Goal: Task Accomplishment & Management: Manage account settings

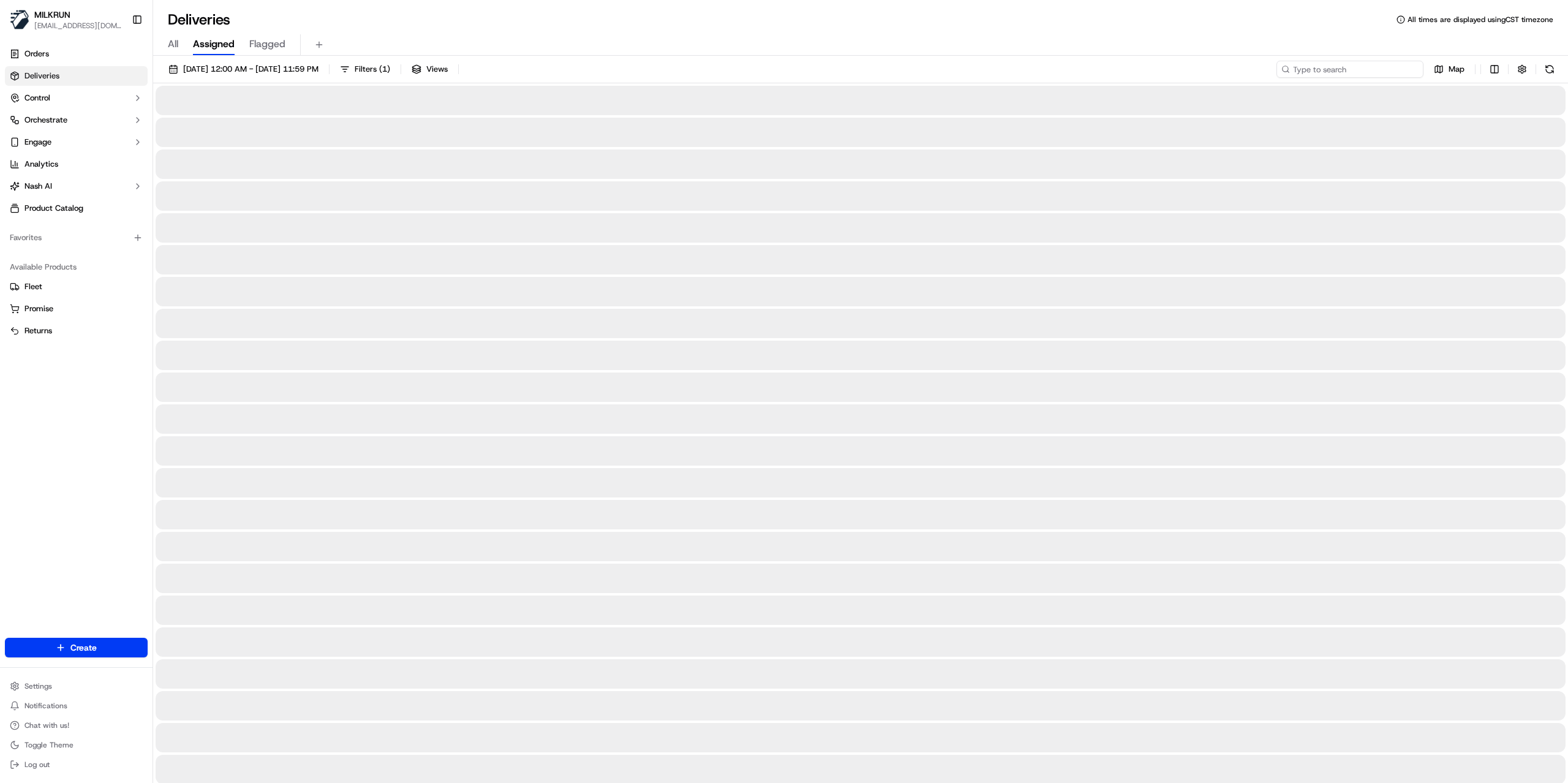
click at [1370, 71] on input at bounding box center [1349, 69] width 147 height 17
paste input "9101828f-9edd-4059-bed4-c912fc6d8f44"
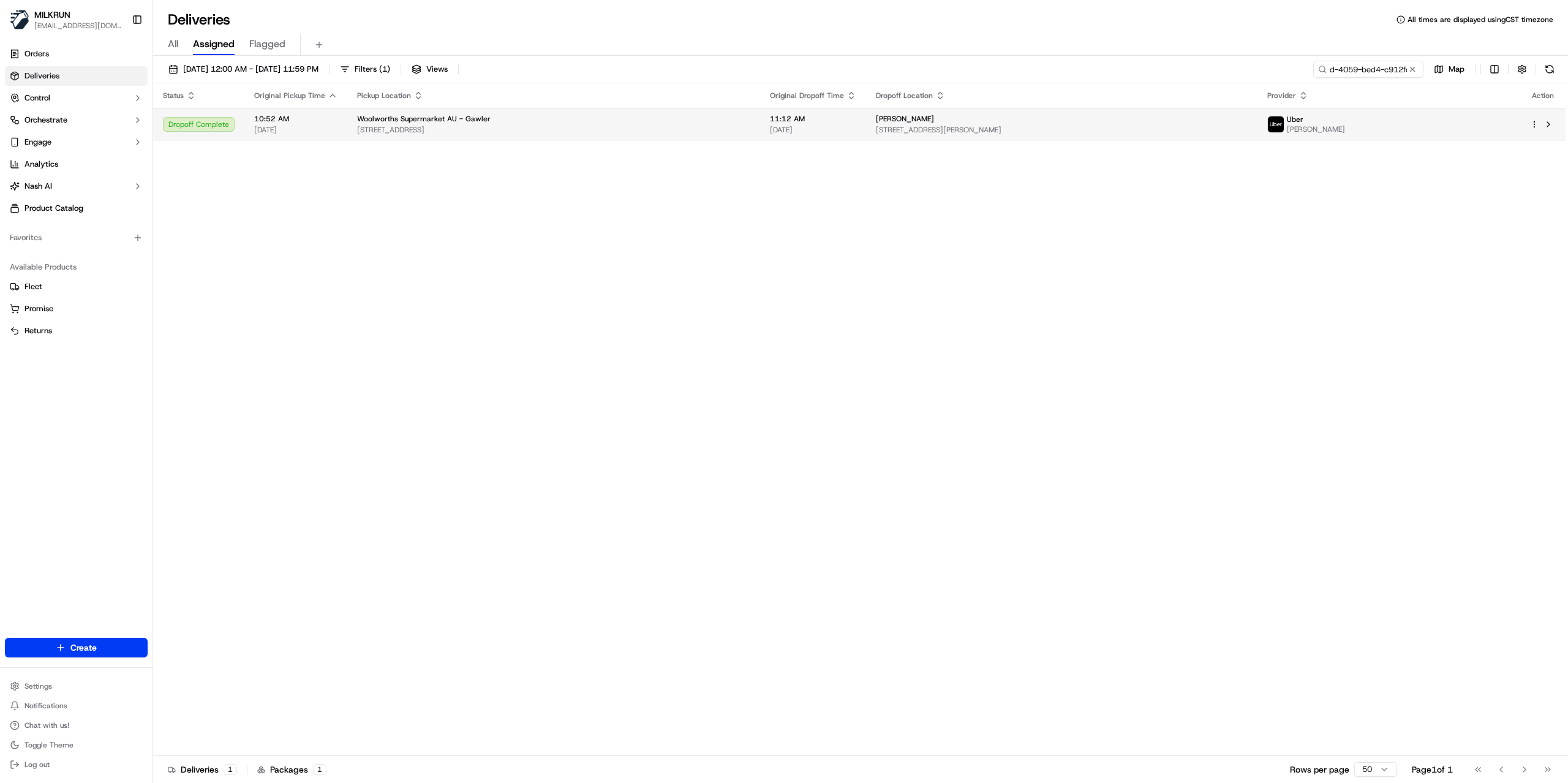
click at [676, 125] on span "2 Commercial Lane, Gawler, SA 5118, AU" at bounding box center [553, 129] width 393 height 10
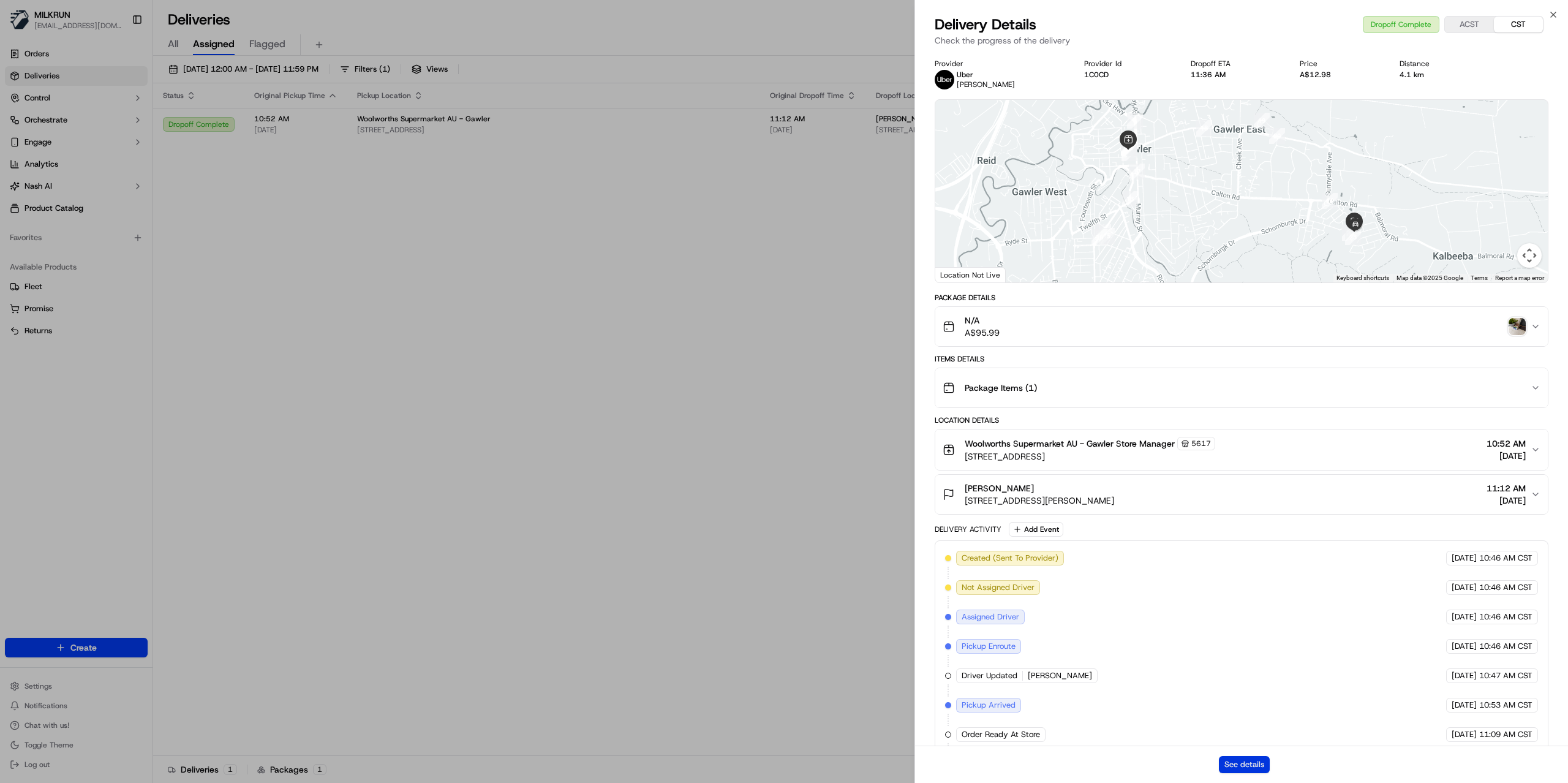
click at [1228, 762] on button "See details" at bounding box center [1243, 764] width 51 height 17
drag, startPoint x: 770, startPoint y: 265, endPoint x: 1123, endPoint y: 142, distance: 373.8
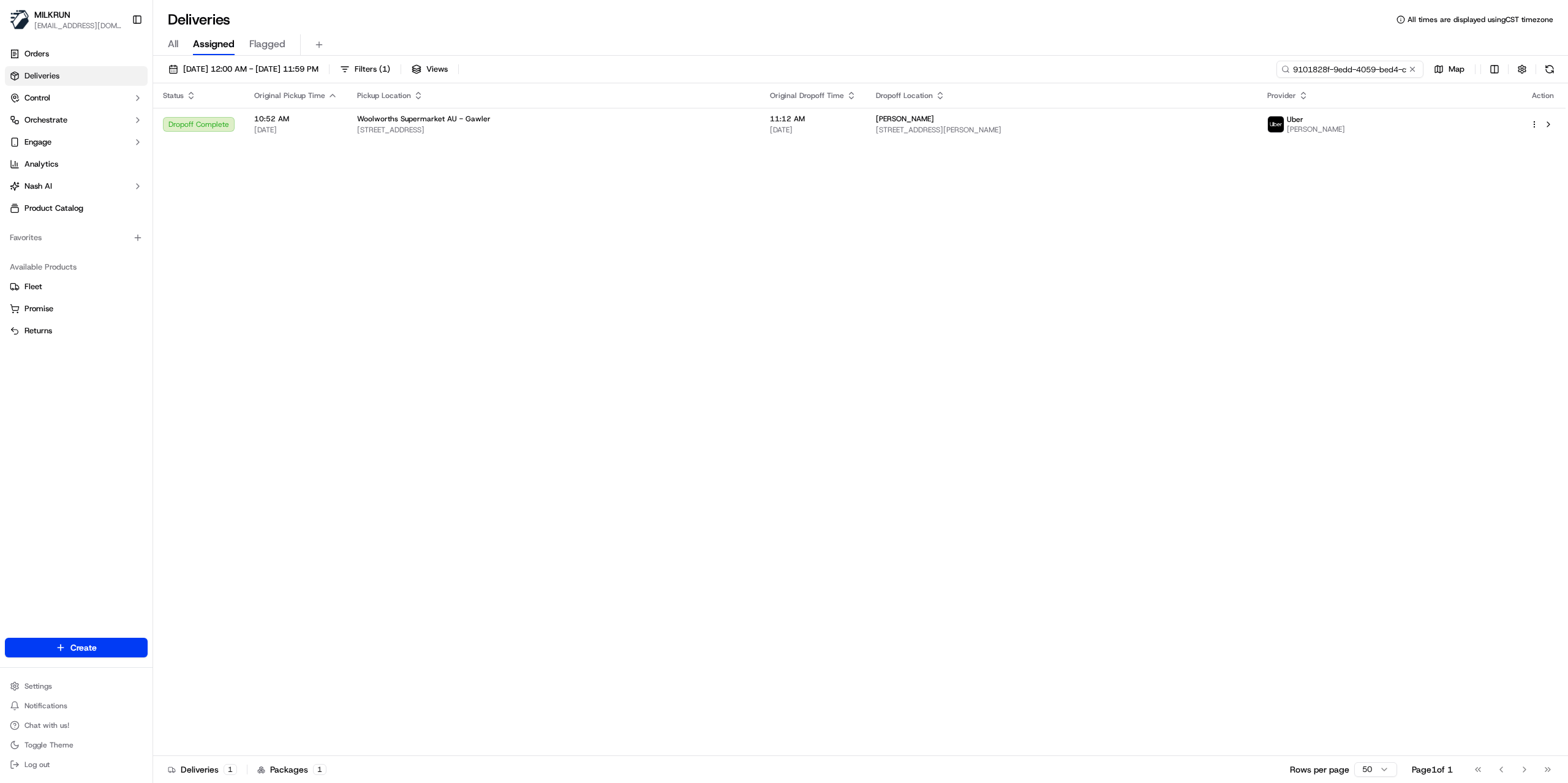
click at [1382, 74] on input "9101828f-9edd-4059-bed4-c912fc6d8f44" at bounding box center [1349, 69] width 147 height 17
paste input "23afbb01-d025-4e95-a859-ef719b325698"
type input "23afbb01-d025-4e95-a859-ef719b325698"
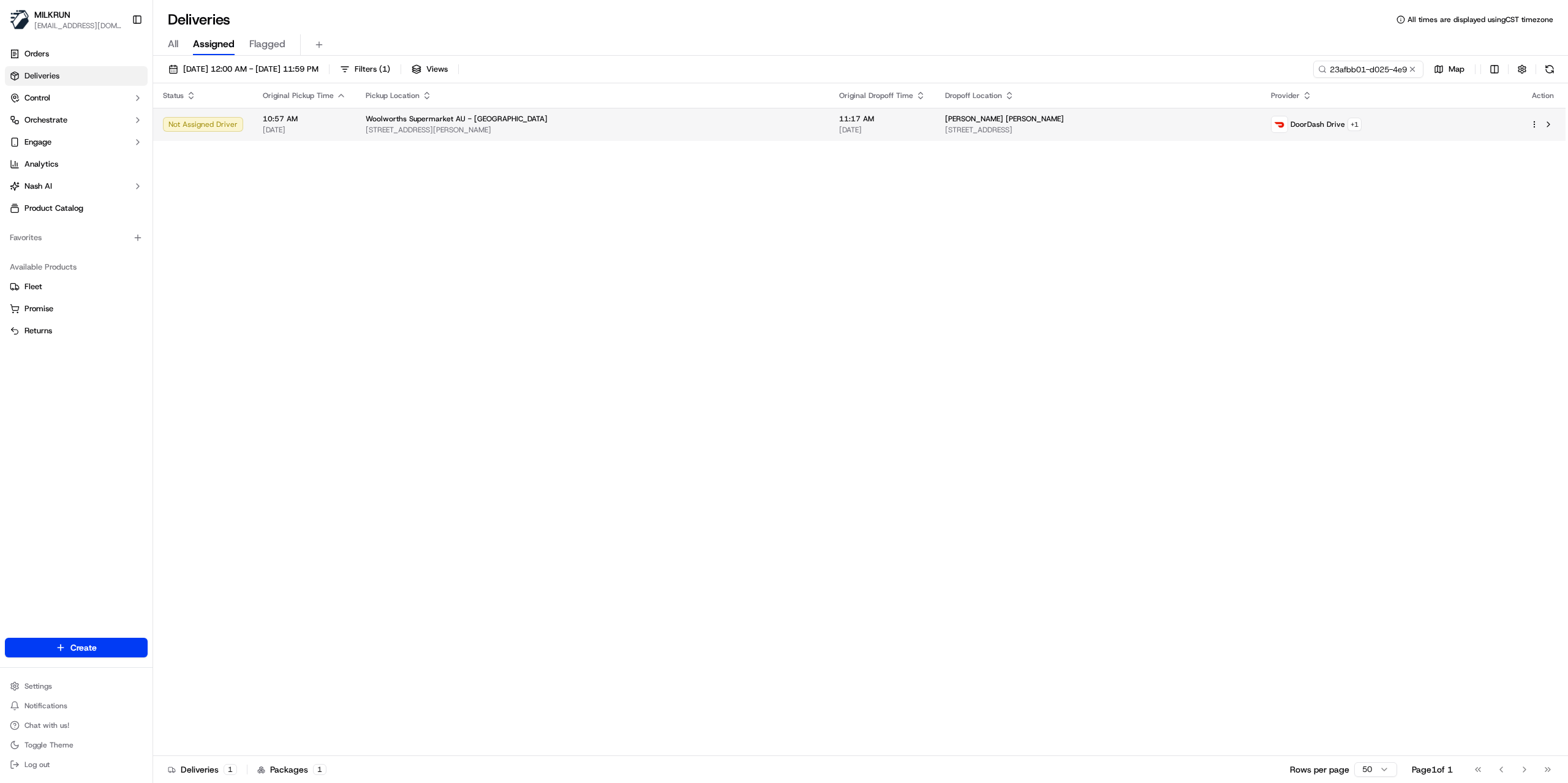
click at [1153, 123] on div "Marley Thomson" at bounding box center [1098, 118] width 305 height 10
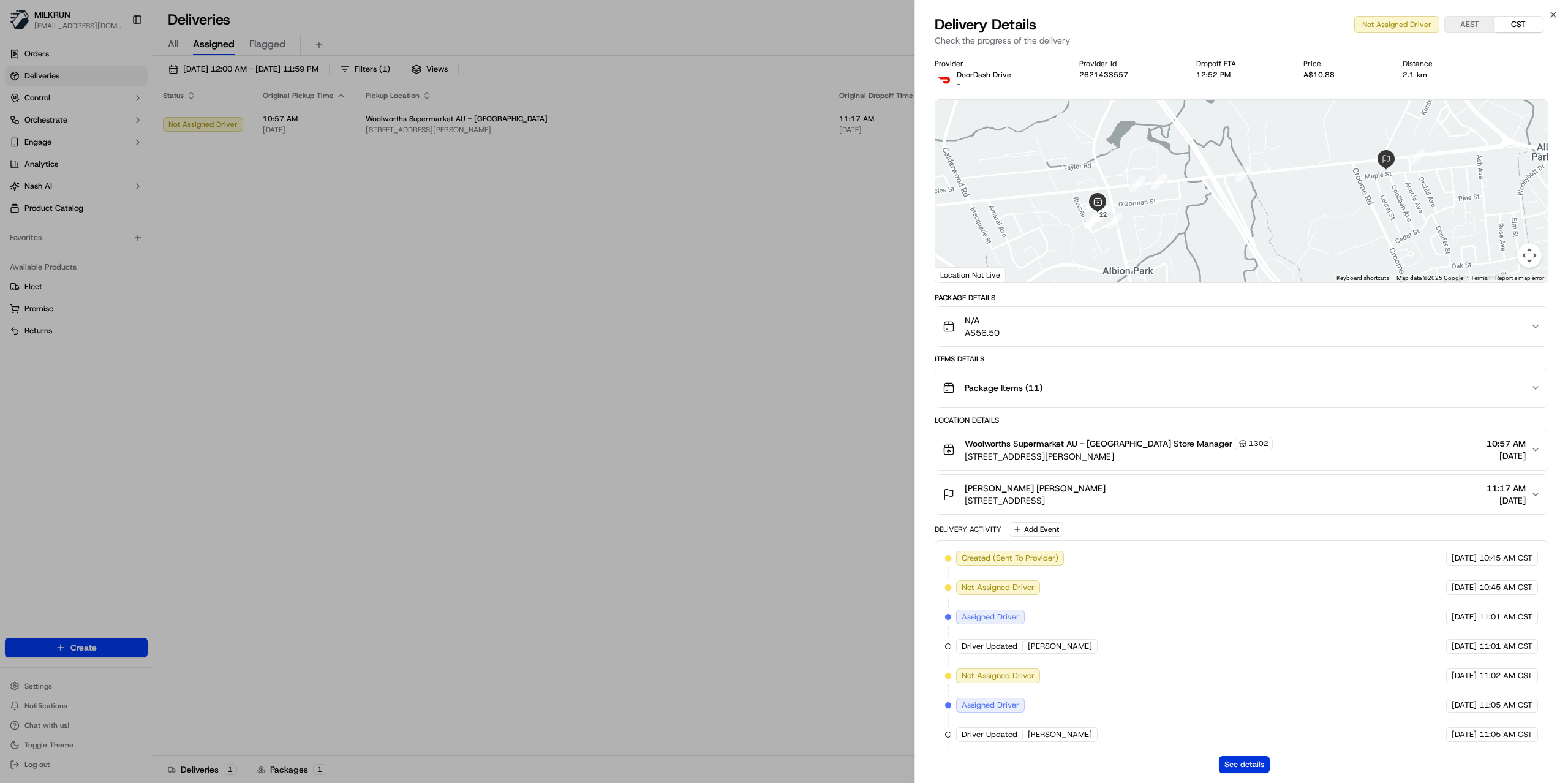
click at [1240, 758] on button "See details" at bounding box center [1243, 764] width 51 height 17
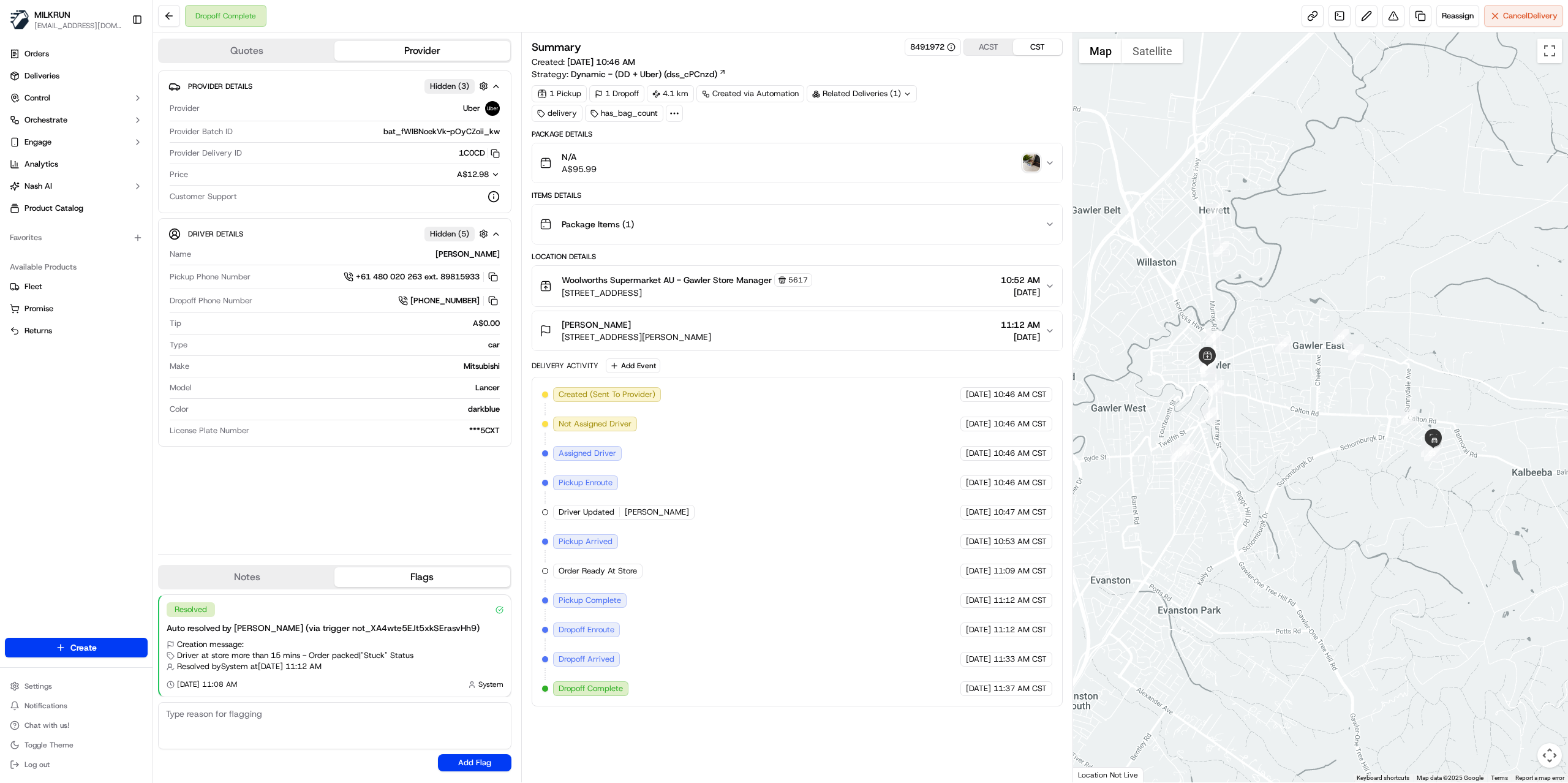
click at [897, 331] on div "Samantha Bull 6 Moran Cl, Gawler East, SA 5118, AU 11:12 AM 21/09/2025" at bounding box center [792, 331] width 505 height 24
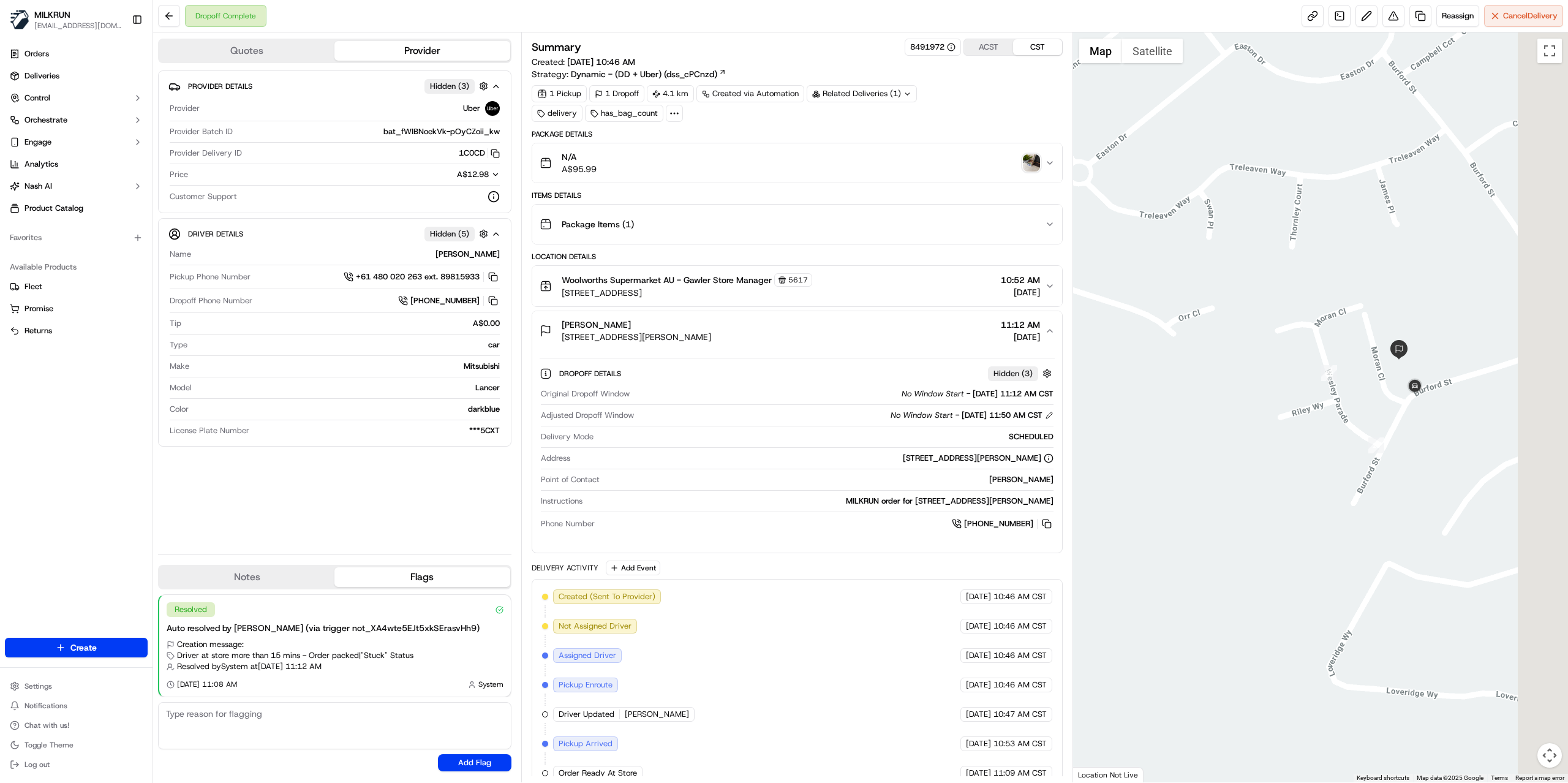
drag, startPoint x: 1431, startPoint y: 434, endPoint x: 1316, endPoint y: 430, distance: 115.1
click at [1319, 430] on div at bounding box center [1320, 407] width 495 height 750
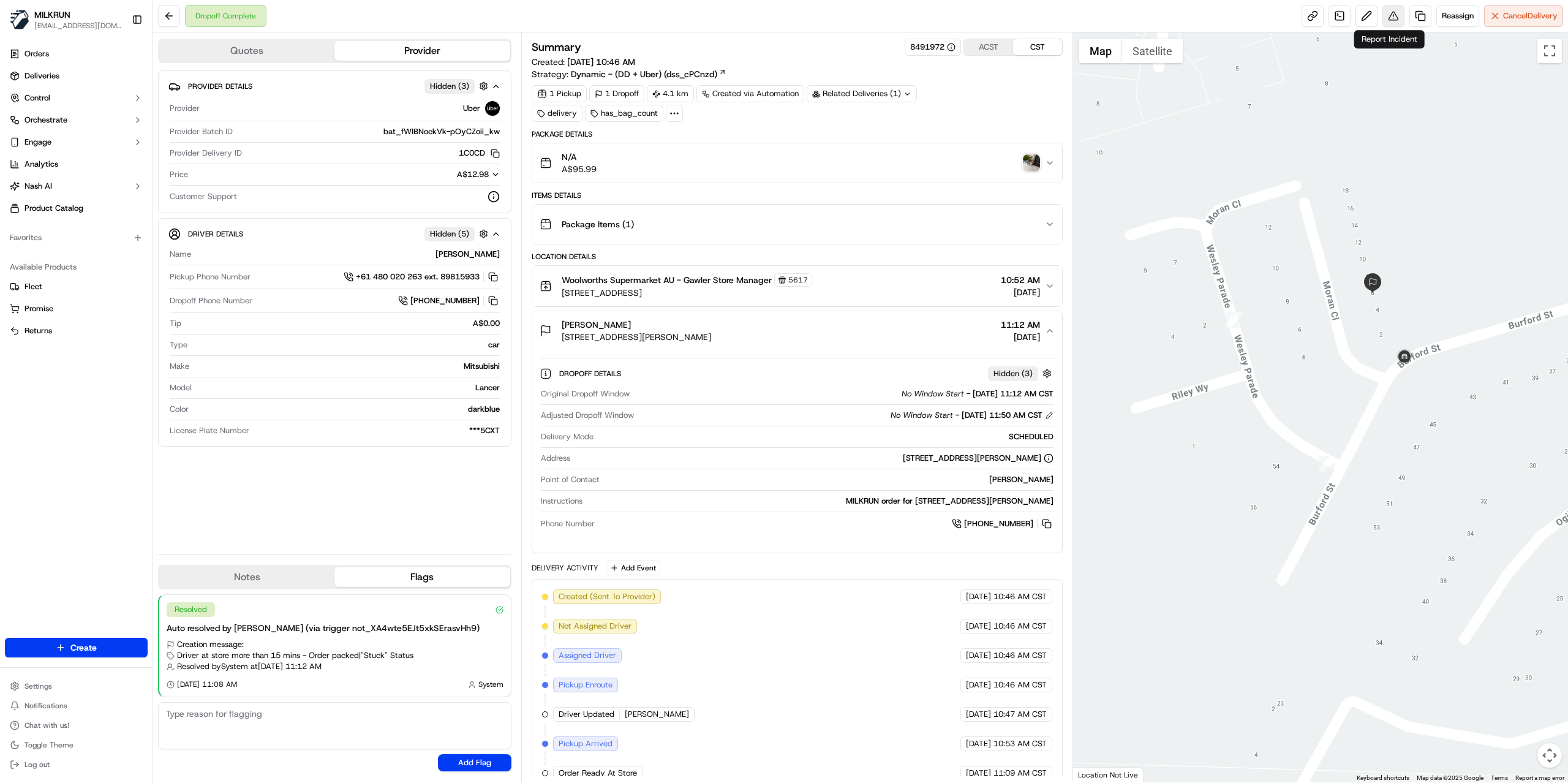
click at [1387, 16] on button at bounding box center [1393, 16] width 22 height 22
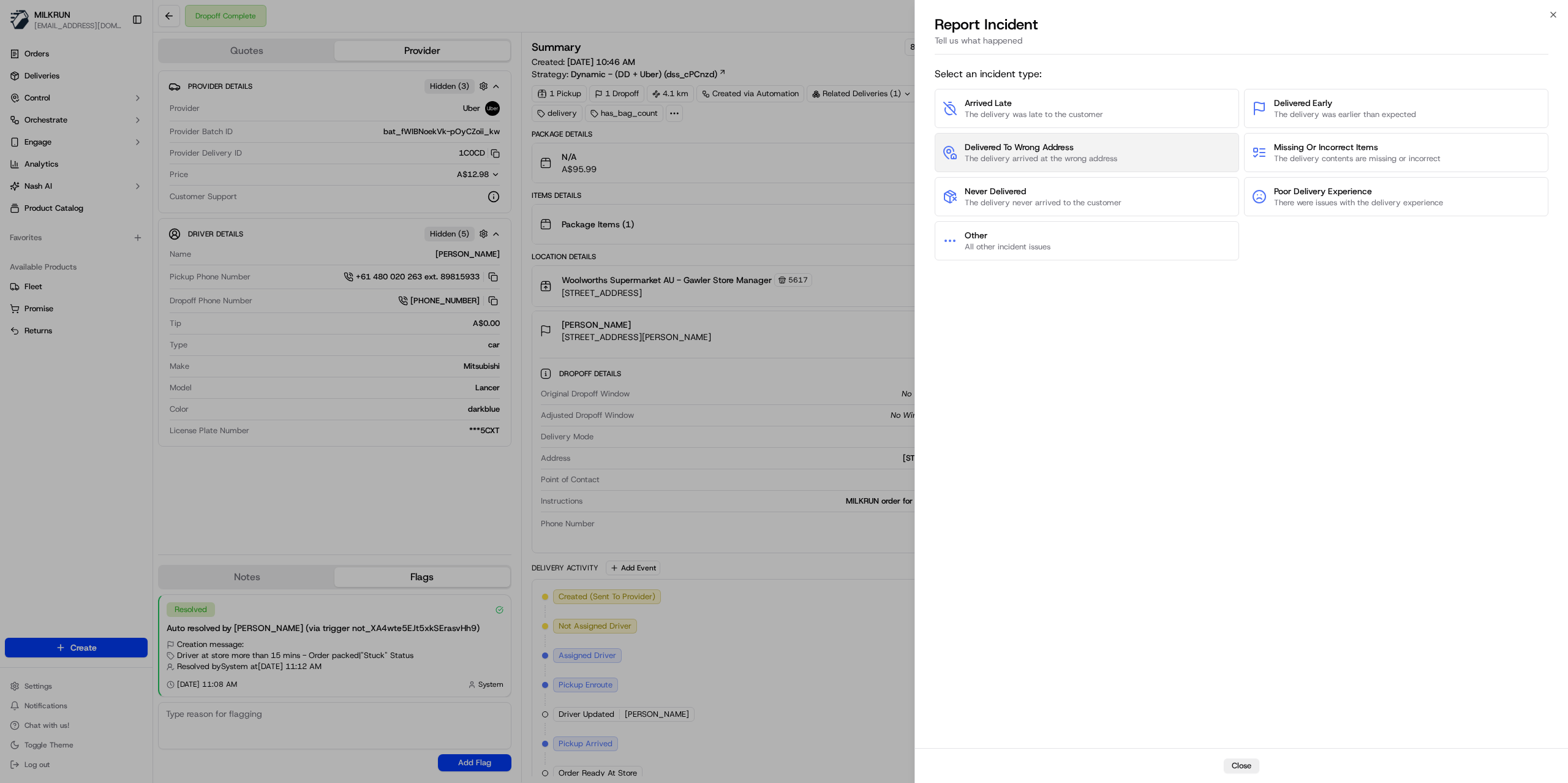
click at [1022, 156] on span "The delivery arrived at the wrong address" at bounding box center [1040, 158] width 153 height 11
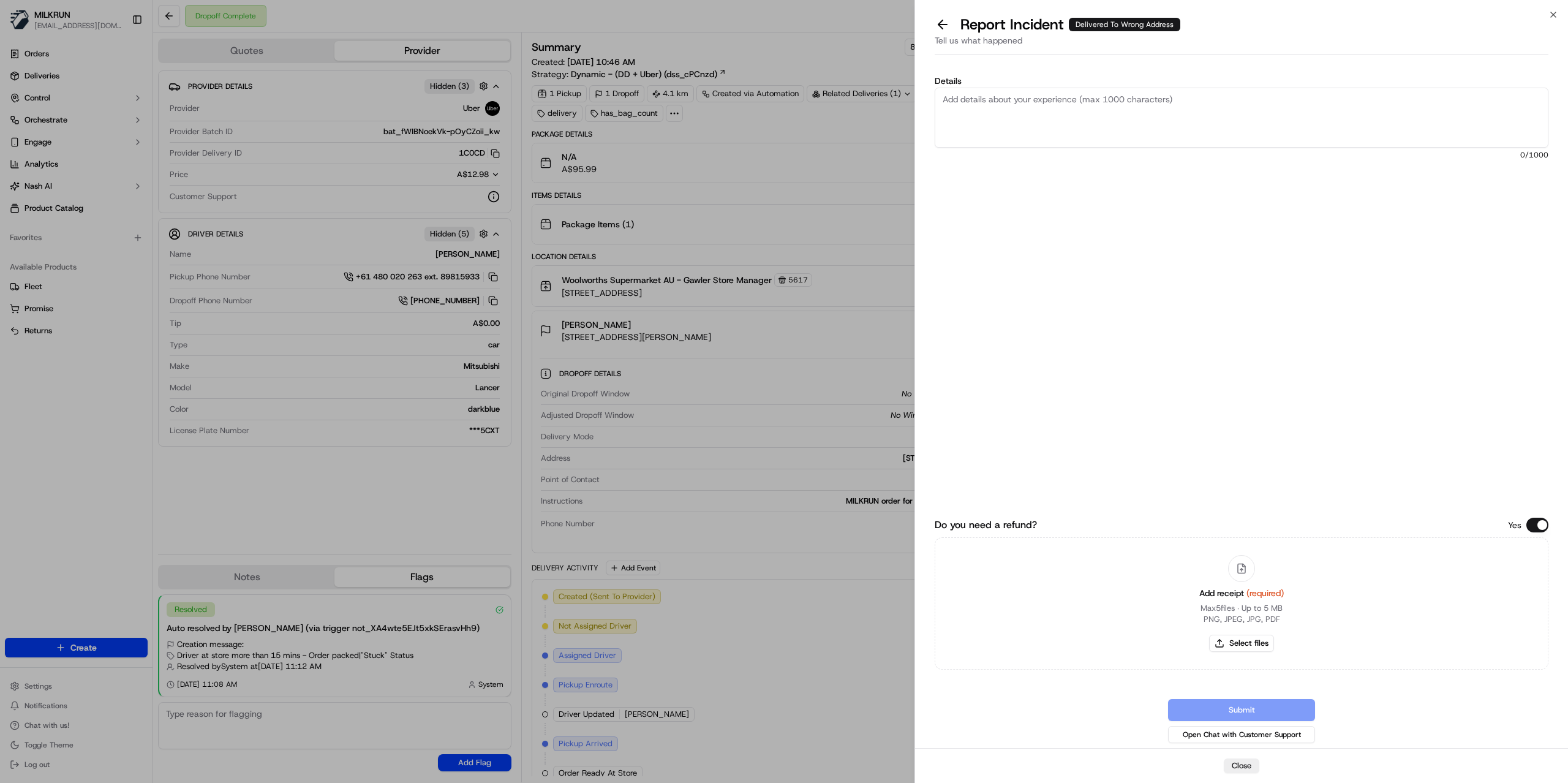
click at [1004, 135] on textarea "Details" at bounding box center [1241, 117] width 614 height 60
click at [1102, 125] on textarea "Customer did not receive the order Dropped to wrong doorstep Amount to be refun…" at bounding box center [1241, 117] width 614 height 60
type textarea "Customer did not receive the order Dropped to wrong doorstep Amount to be refun…"
click at [1235, 638] on button "Select files" at bounding box center [1241, 643] width 65 height 17
type input "C:\fakepath\Samantha.pdf"
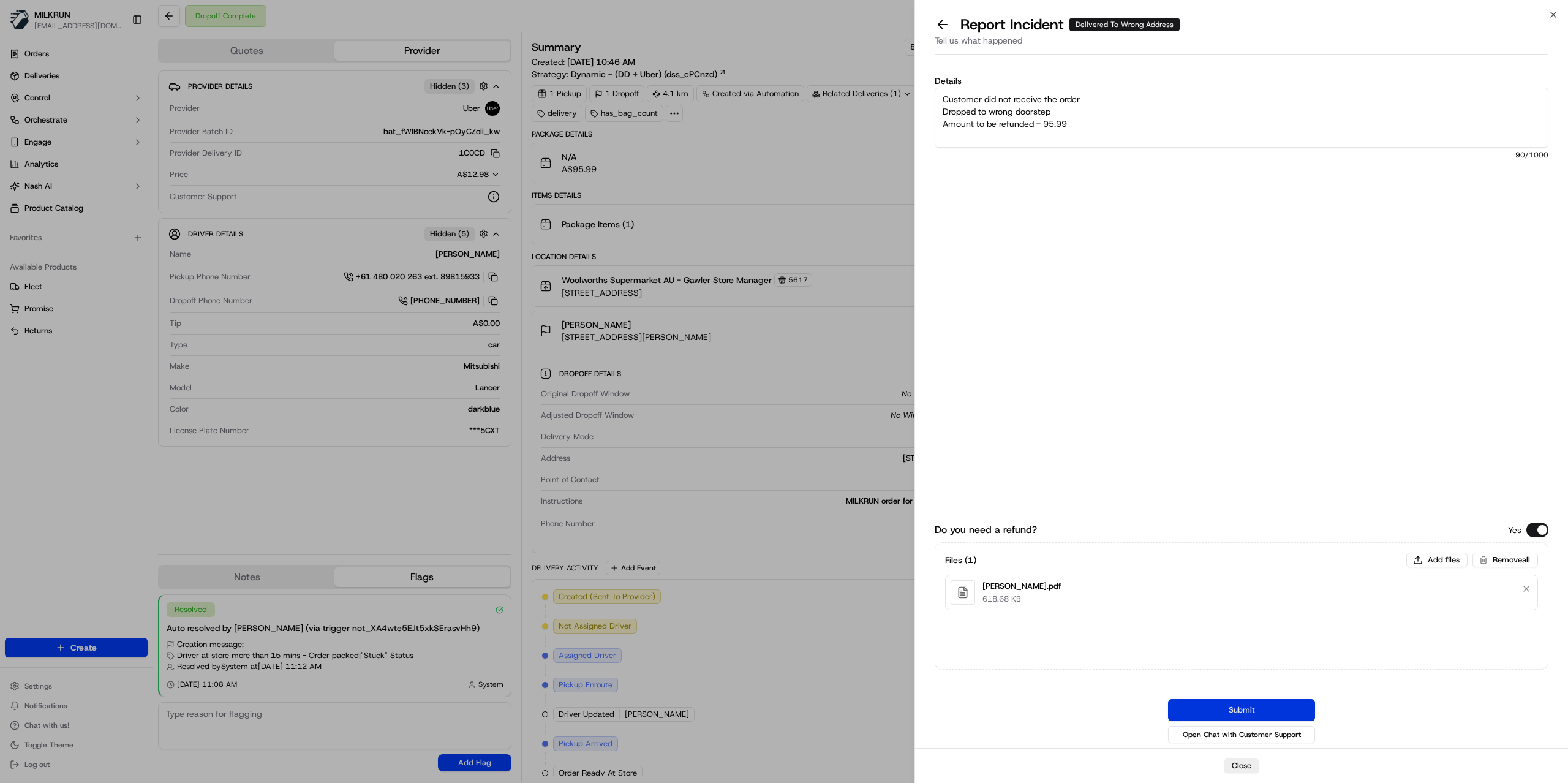
click at [1277, 713] on button "Submit" at bounding box center [1241, 710] width 147 height 22
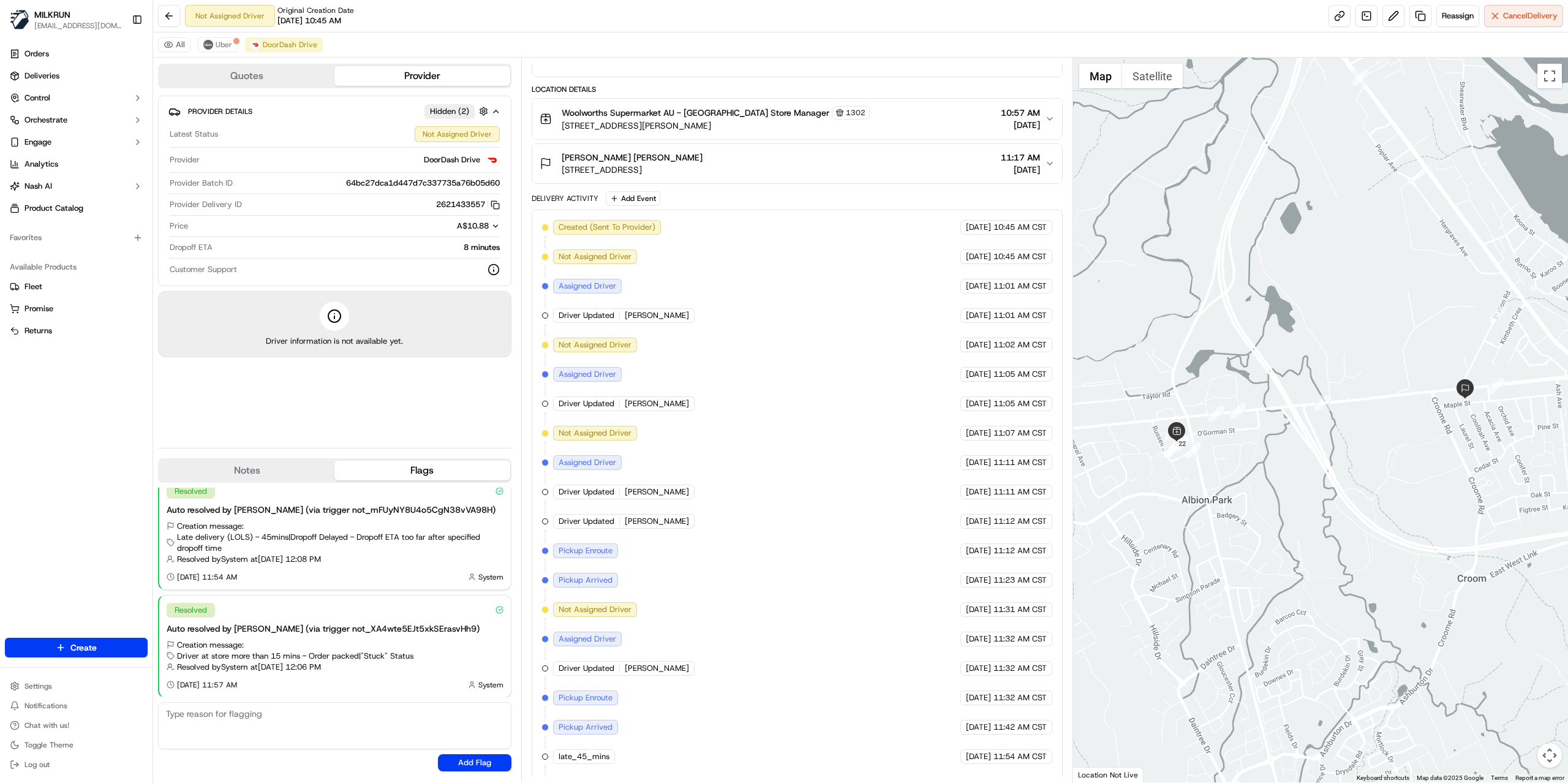
scroll to position [390, 0]
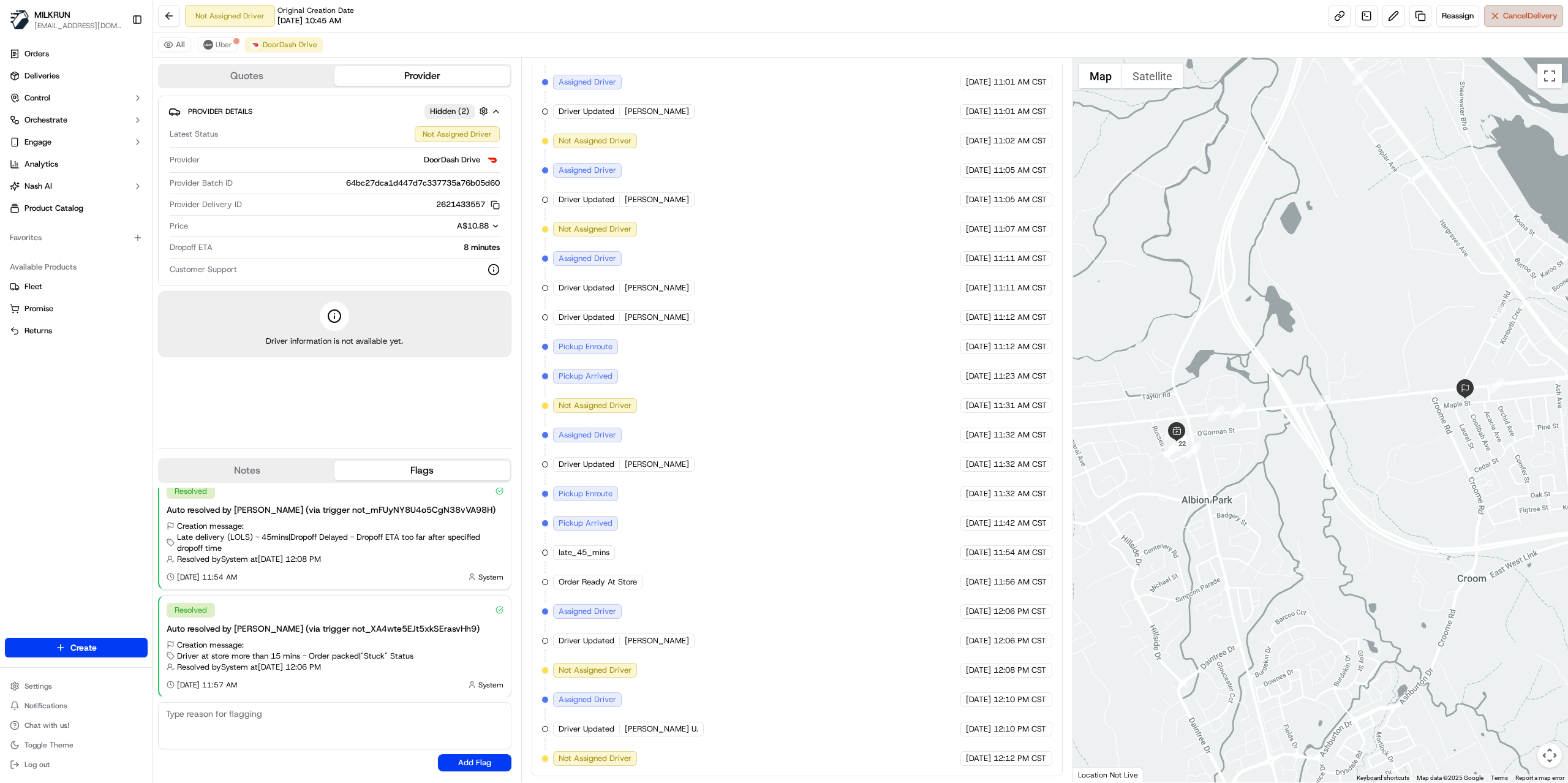
click at [1503, 15] on span "Cancel Delivery" at bounding box center [1530, 15] width 55 height 11
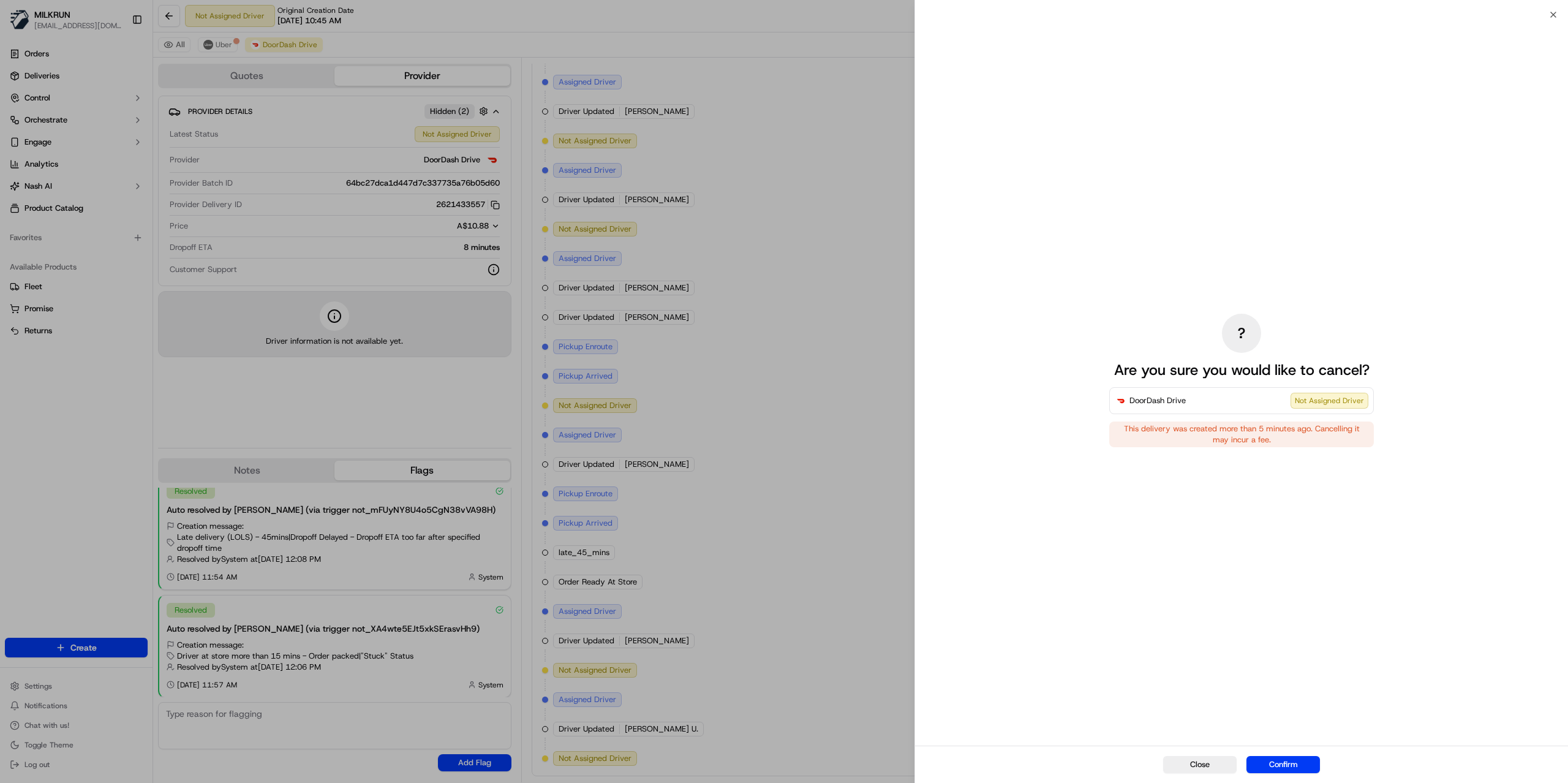
click at [1282, 768] on button "Confirm" at bounding box center [1283, 764] width 74 height 17
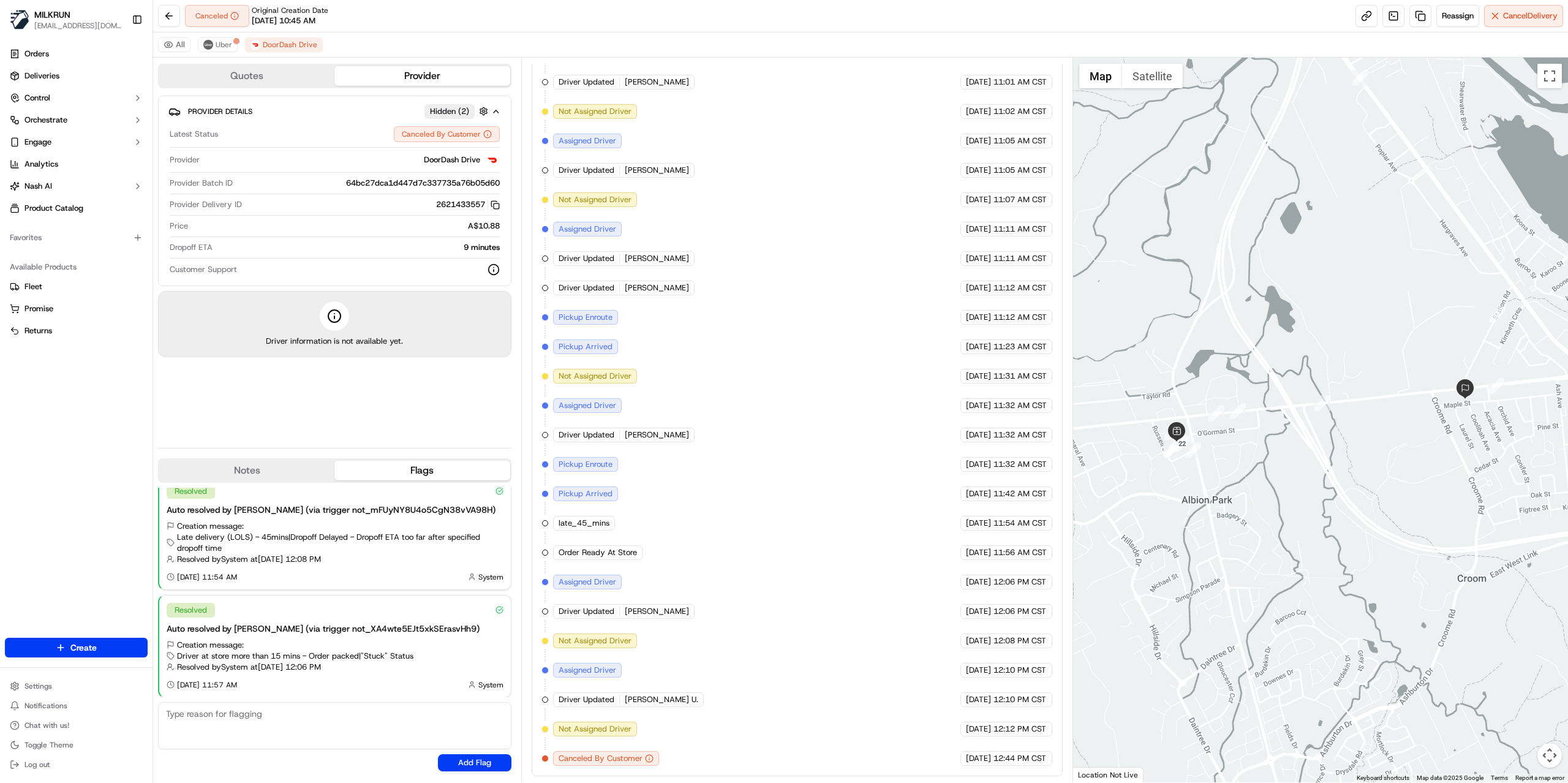
scroll to position [419, 0]
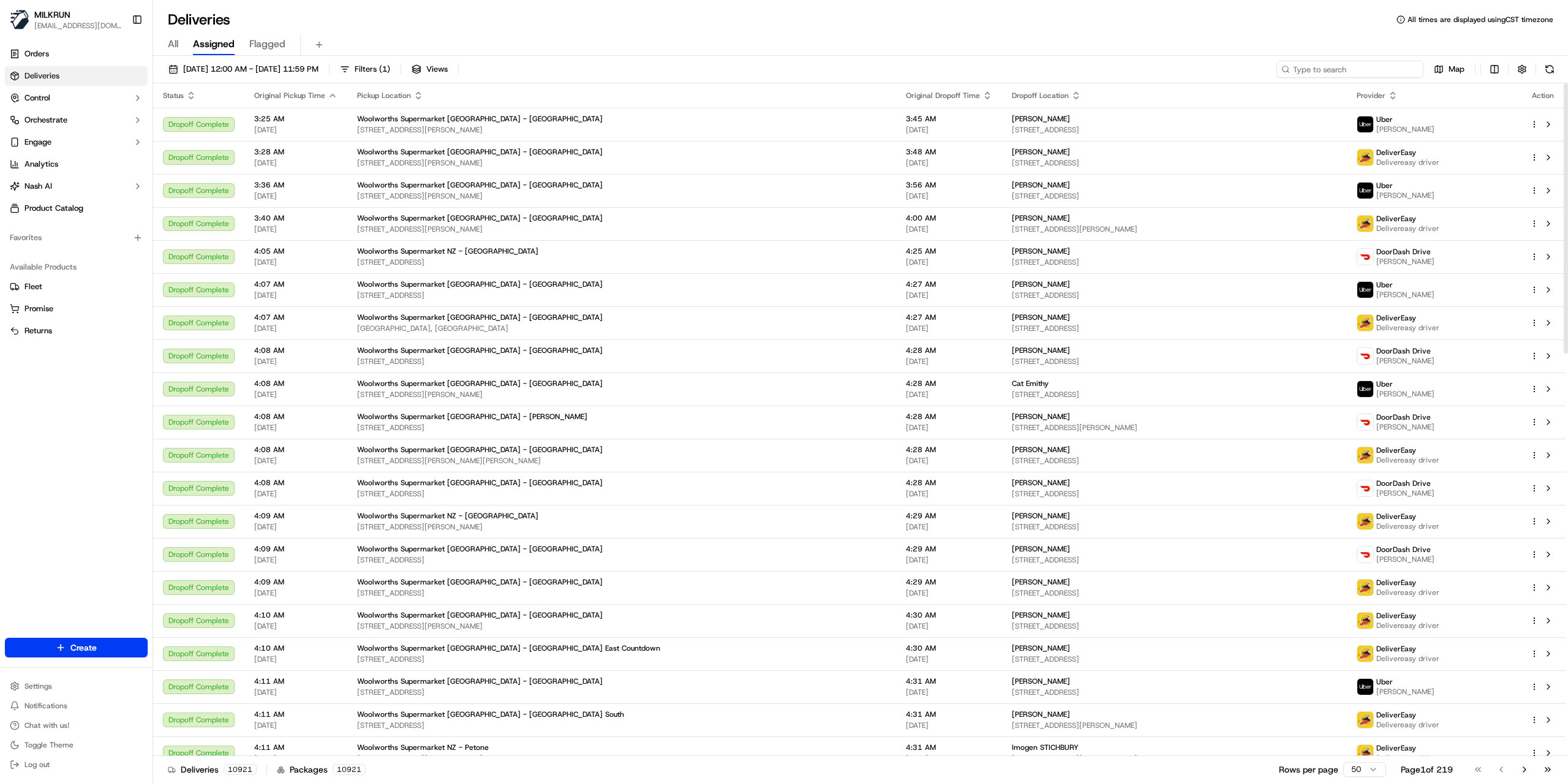
click at [1336, 72] on input at bounding box center [1349, 69] width 147 height 17
paste input "PARTH A"
type input "PARTH A"
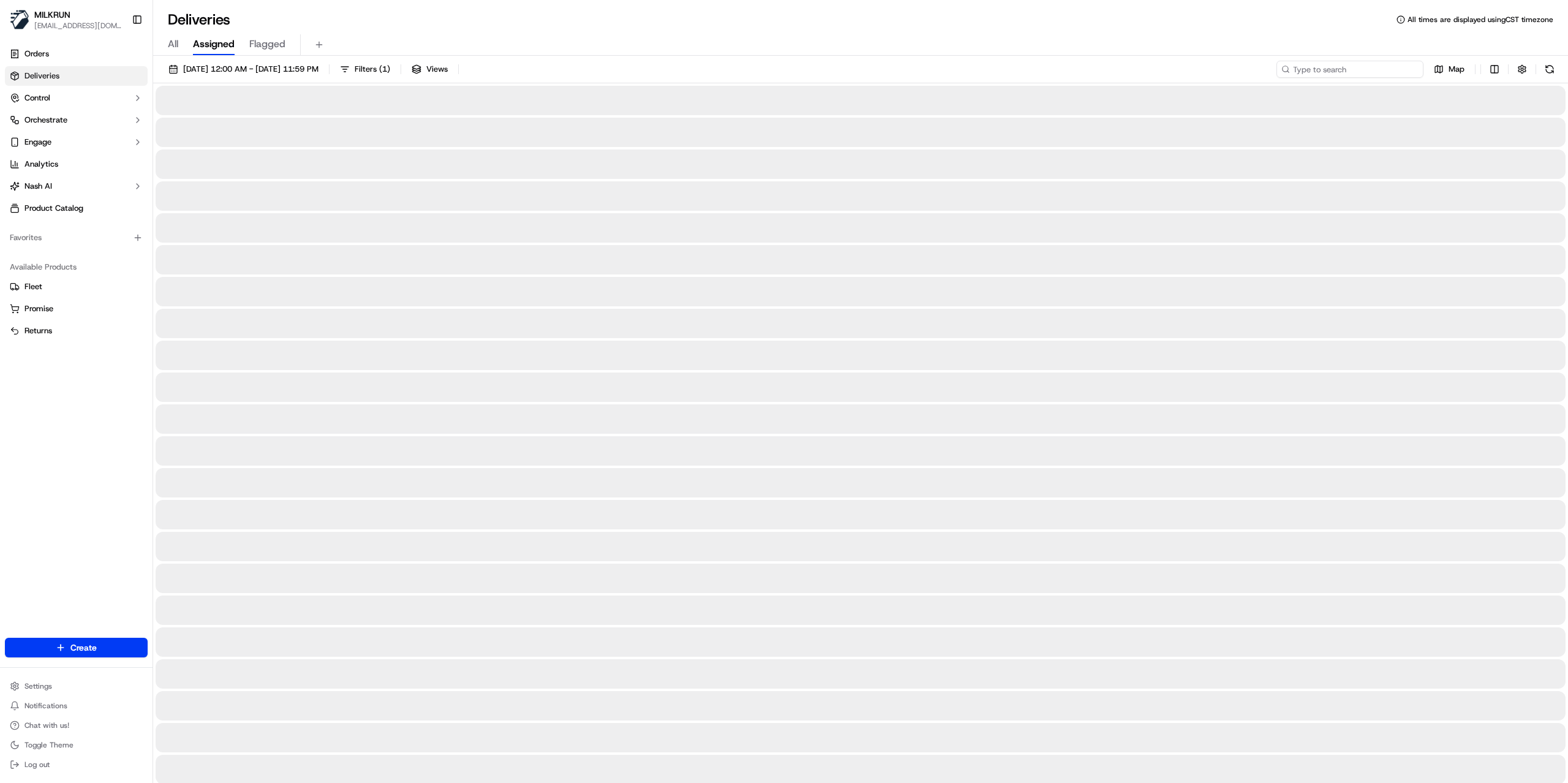
click at [1377, 66] on input at bounding box center [1349, 69] width 147 height 17
paste input "[PERSON_NAME] A"
type input "[PERSON_NAME] A"
